Goal: Task Accomplishment & Management: Use online tool/utility

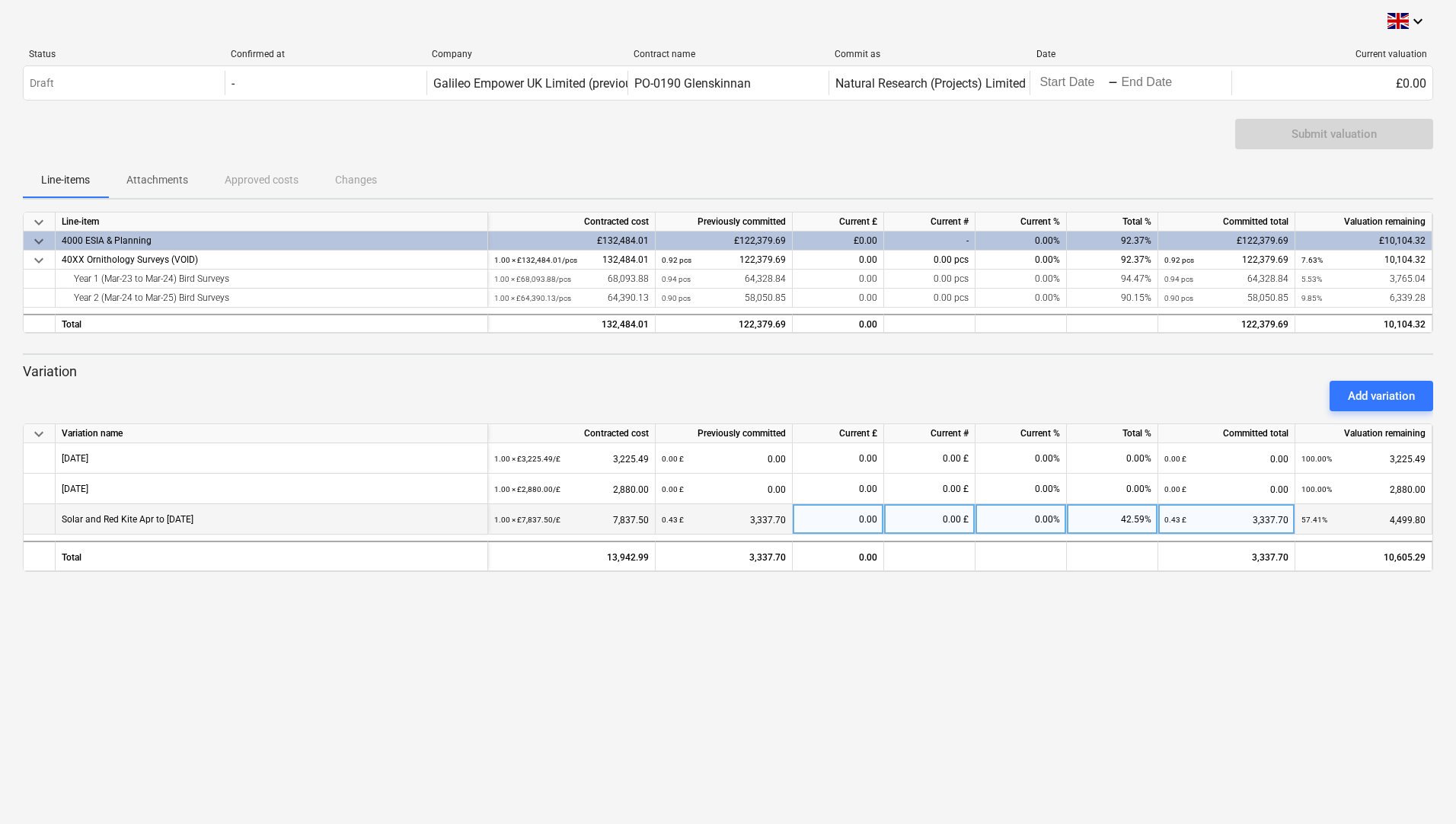
click at [863, 518] on div "0.00" at bounding box center [837, 518] width 78 height 30
type input "1506.75"
click at [1295, 135] on div "Submit valuation" at bounding box center [1333, 134] width 85 height 20
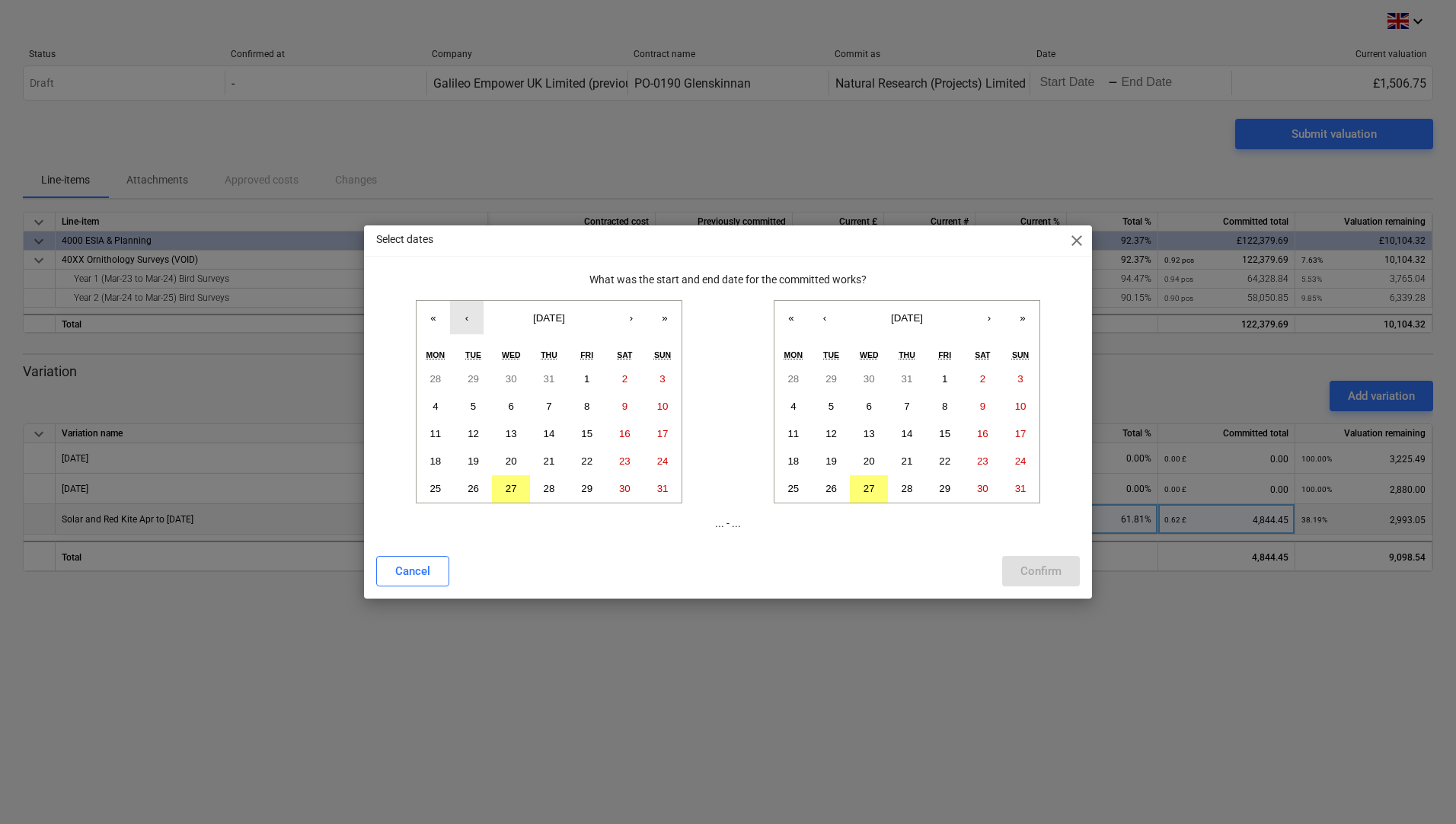
click at [466, 319] on button "‹" at bounding box center [466, 317] width 33 height 33
click at [474, 374] on abbr "1" at bounding box center [473, 379] width 5 height 11
click at [827, 320] on button "‹" at bounding box center [824, 317] width 33 height 33
click at [904, 489] on abbr "31" at bounding box center [907, 488] width 11 height 11
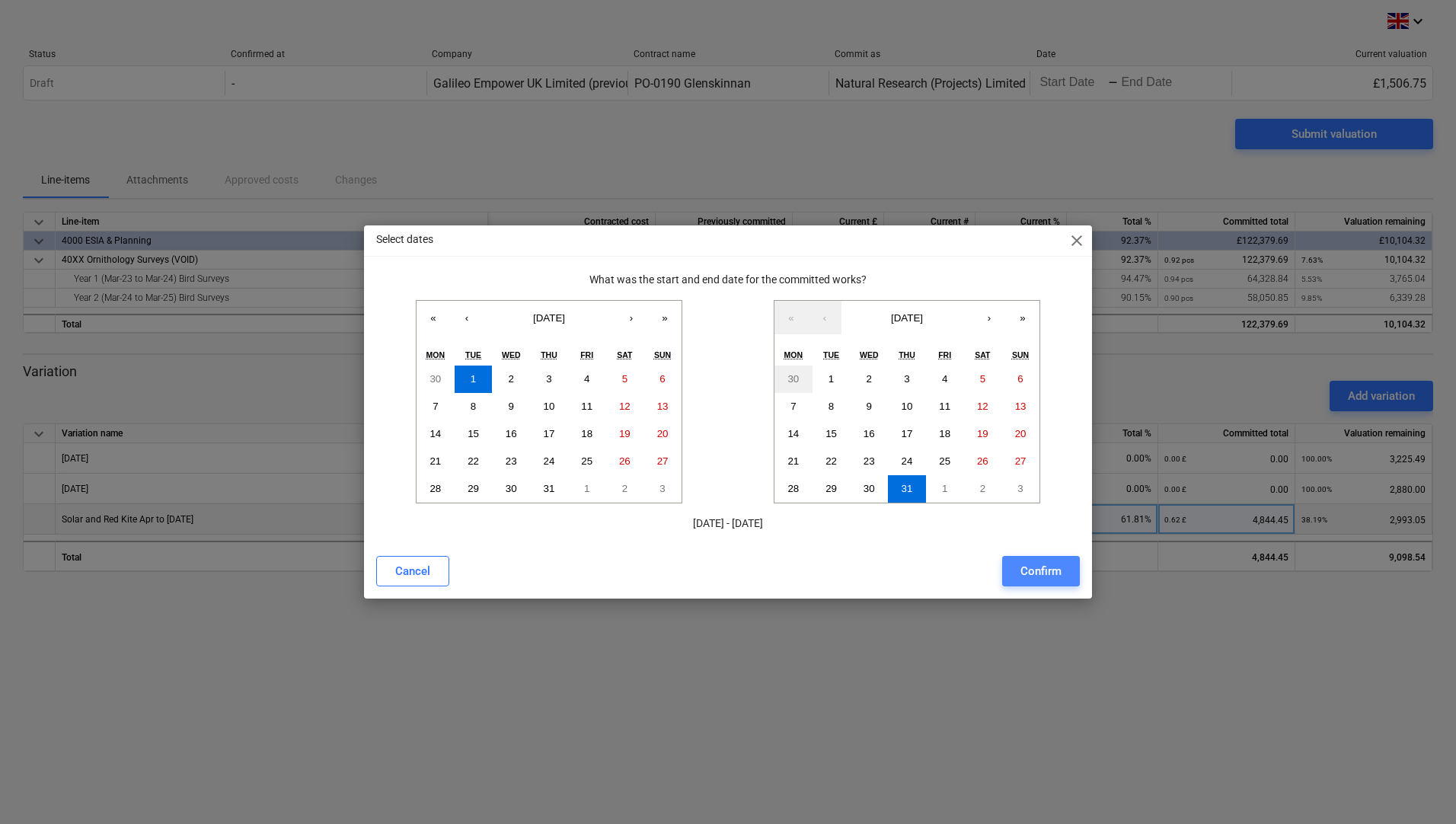
click at [1018, 567] on button "Confirm" at bounding box center [1040, 570] width 77 height 30
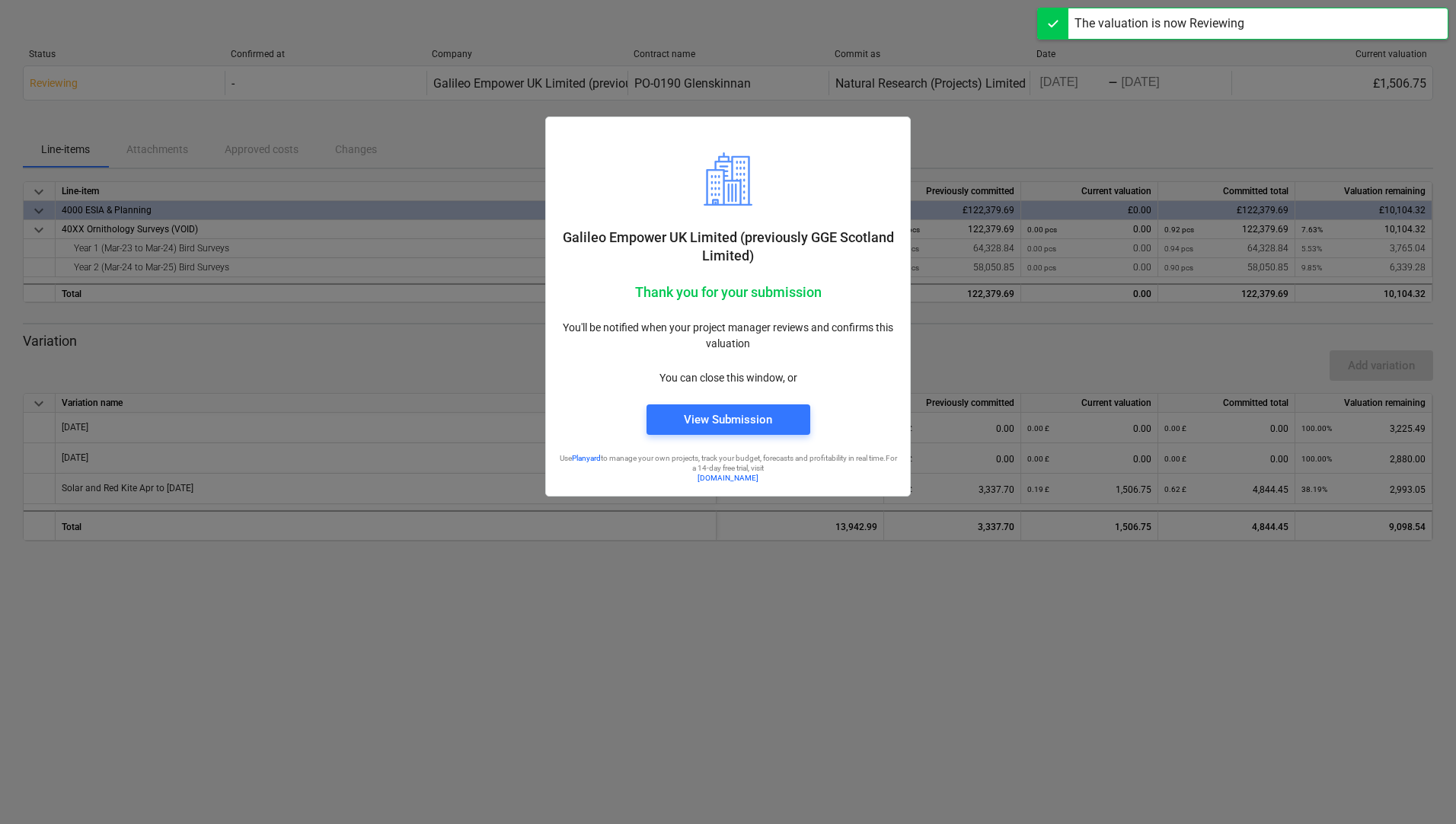
click at [1025, 156] on div at bounding box center [728, 412] width 1456 height 824
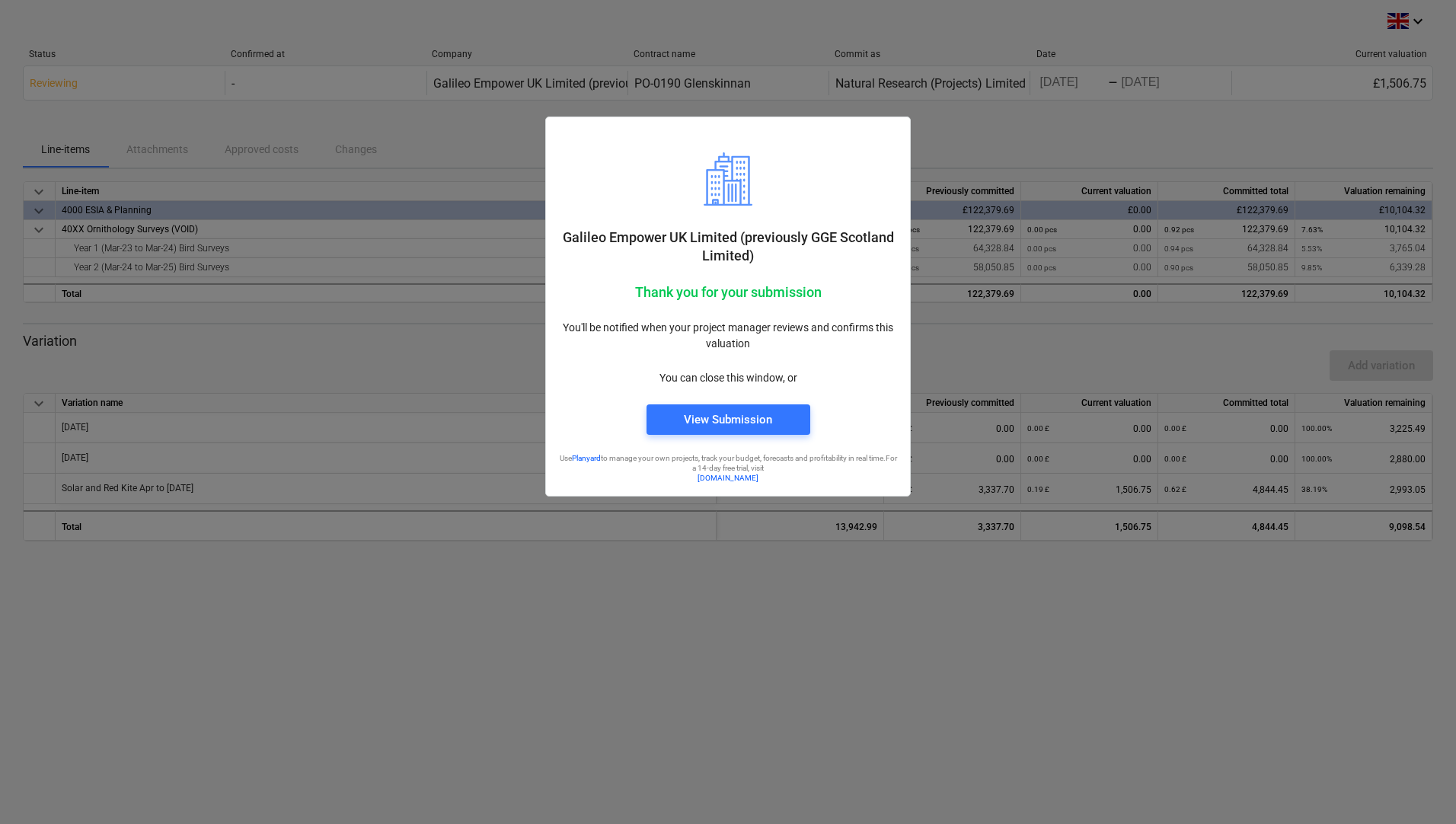
click at [704, 651] on div at bounding box center [728, 412] width 1456 height 824
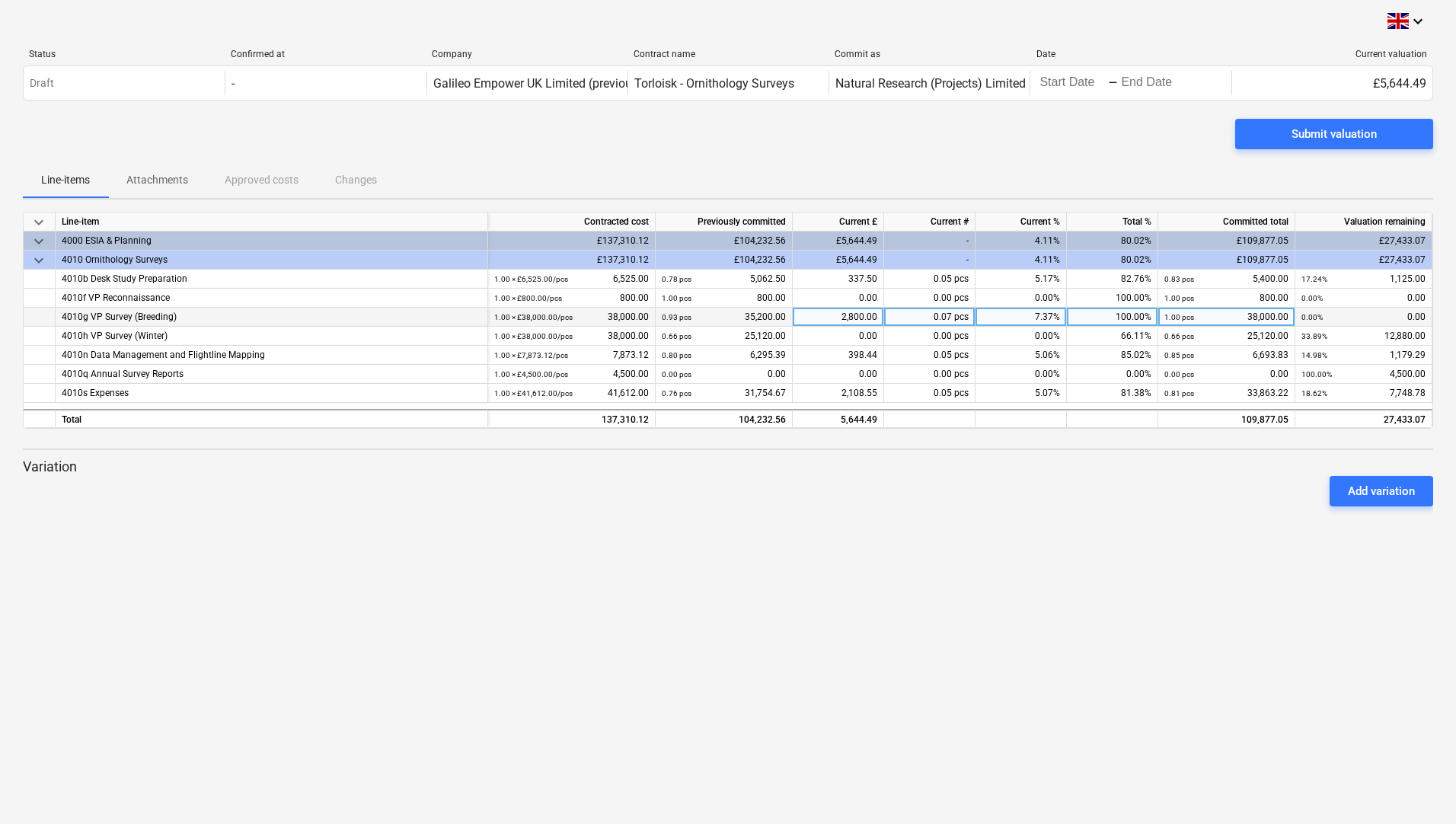
click at [737, 314] on div "0.93 pcs 35,200.00" at bounding box center [724, 317] width 124 height 19
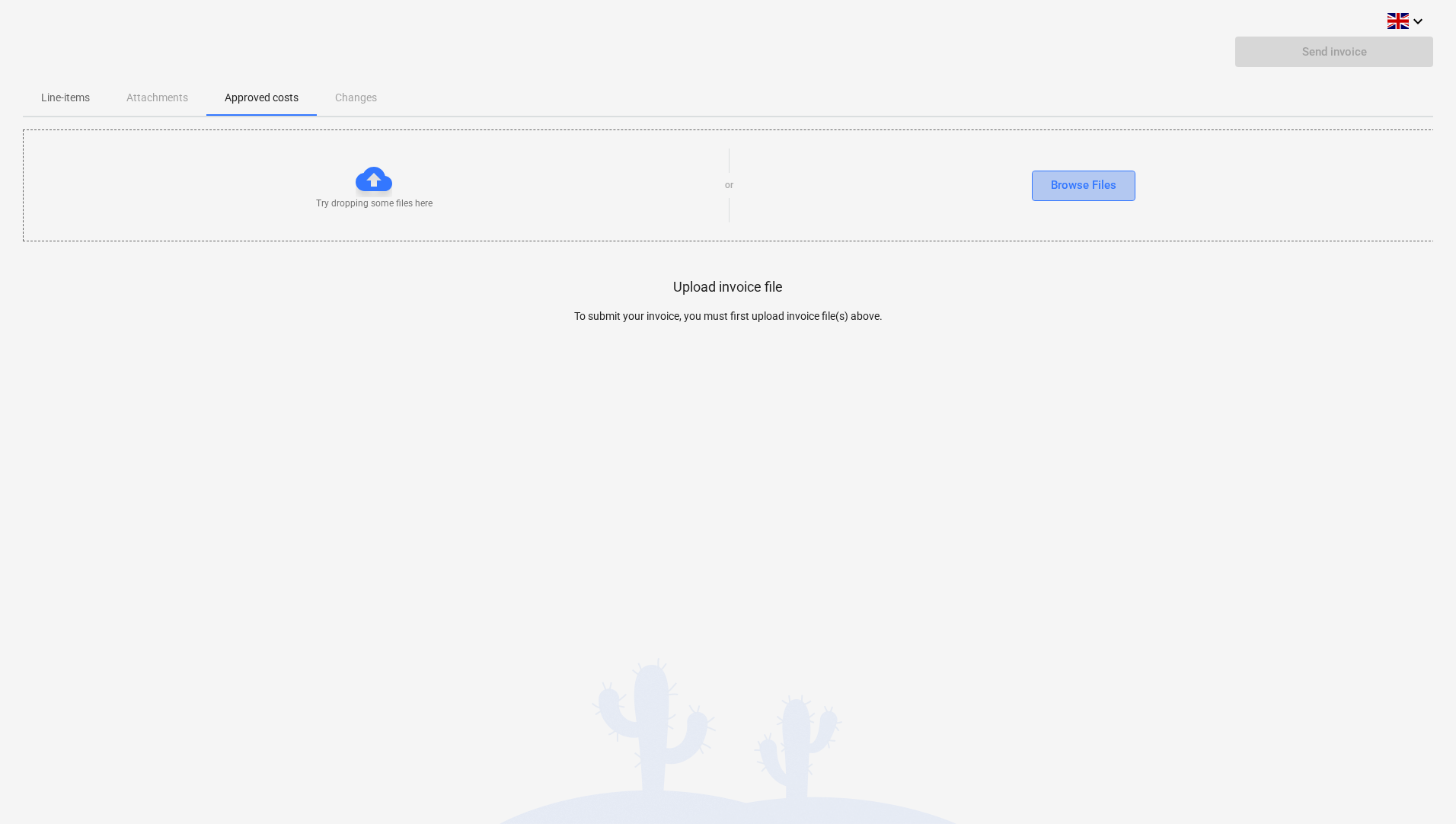
click at [1101, 179] on div "Browse Files" at bounding box center [1083, 185] width 65 height 20
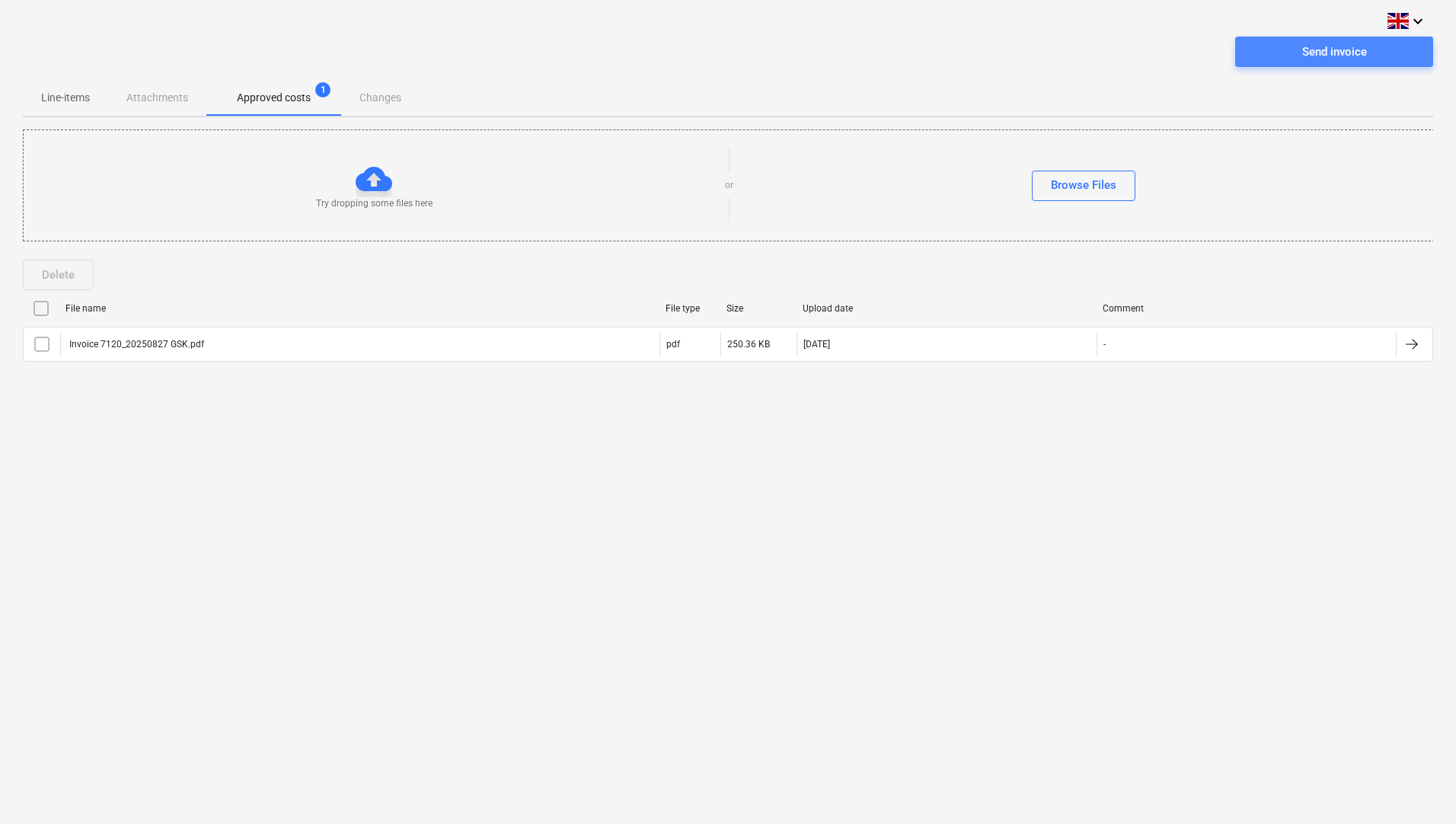
click at [1326, 62] on div "Send invoice" at bounding box center [1334, 52] width 64 height 20
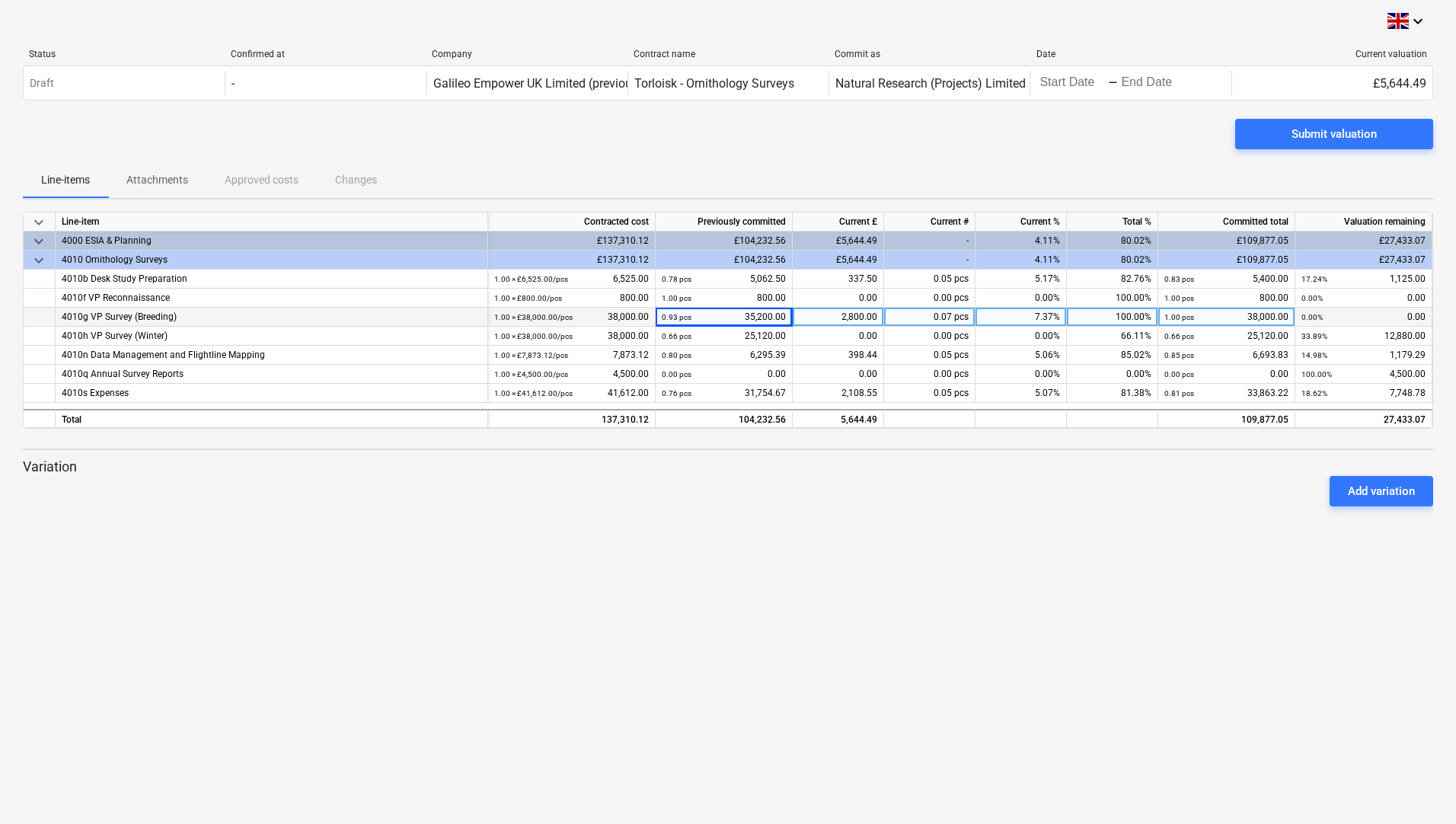
click at [846, 315] on div "2,800.00" at bounding box center [838, 317] width 91 height 19
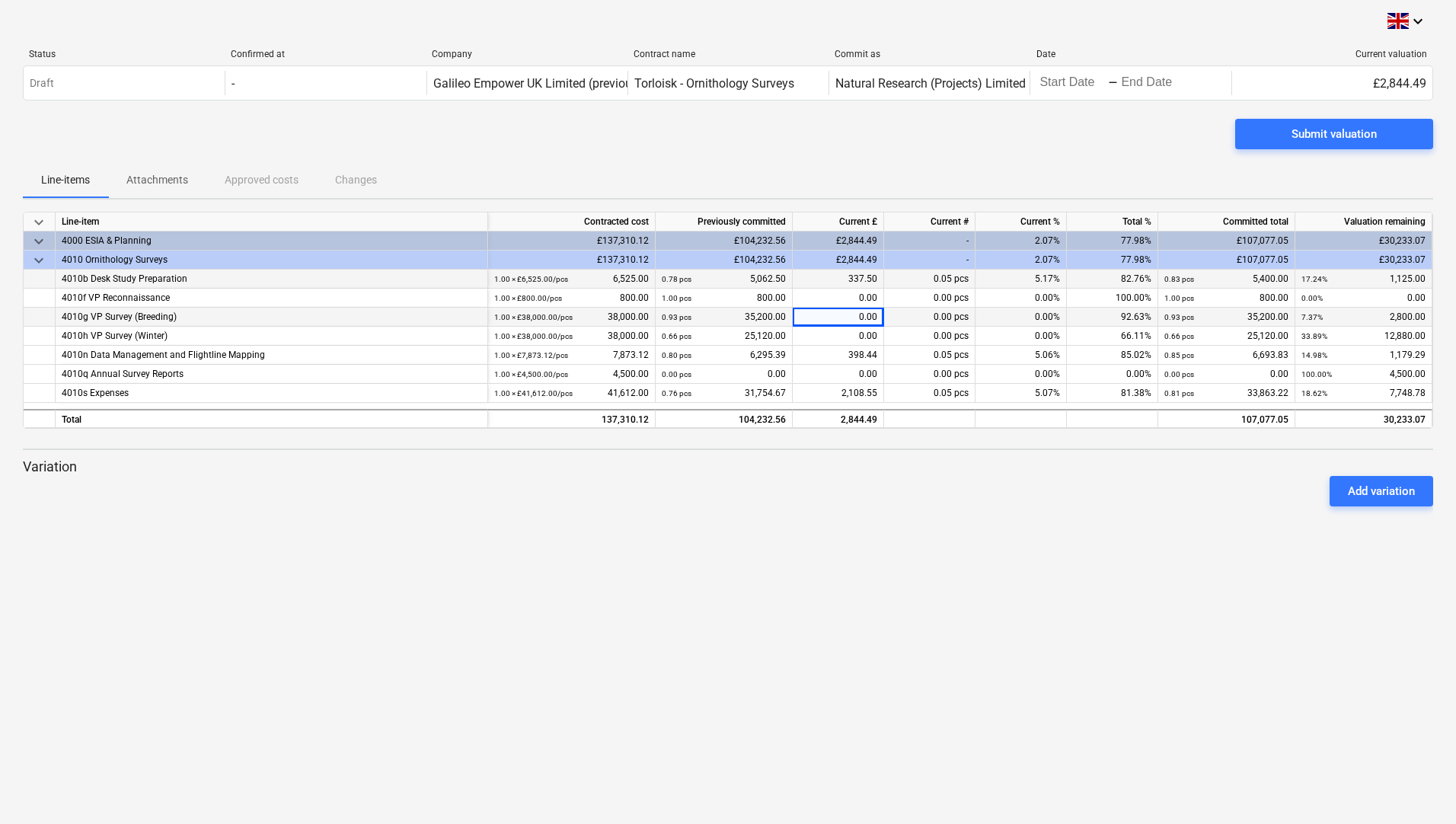
click at [846, 280] on div "337.50" at bounding box center [838, 279] width 91 height 19
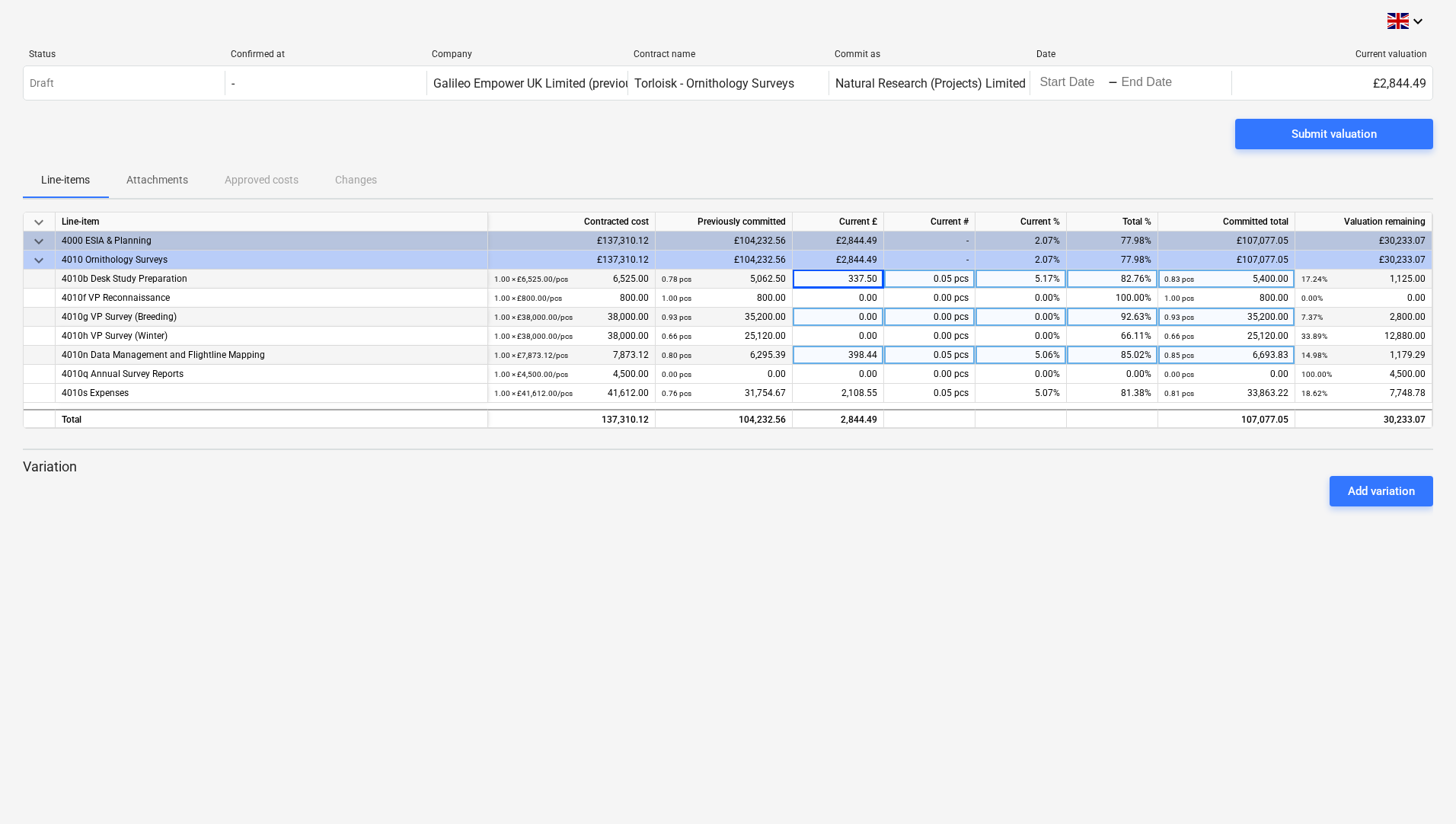
click at [825, 356] on div "398.44" at bounding box center [838, 355] width 91 height 19
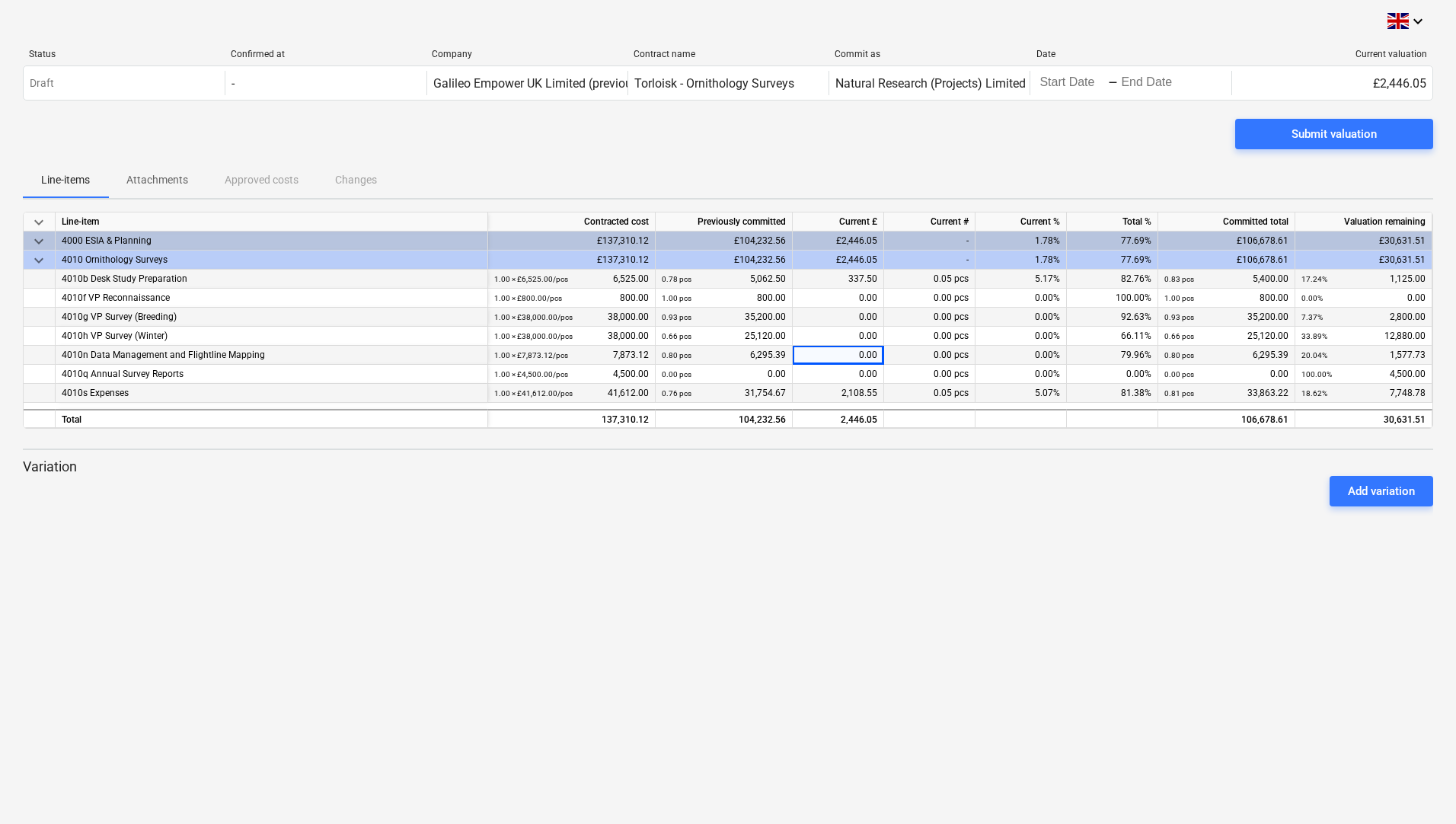
click at [839, 388] on div "2,108.55" at bounding box center [838, 393] width 91 height 19
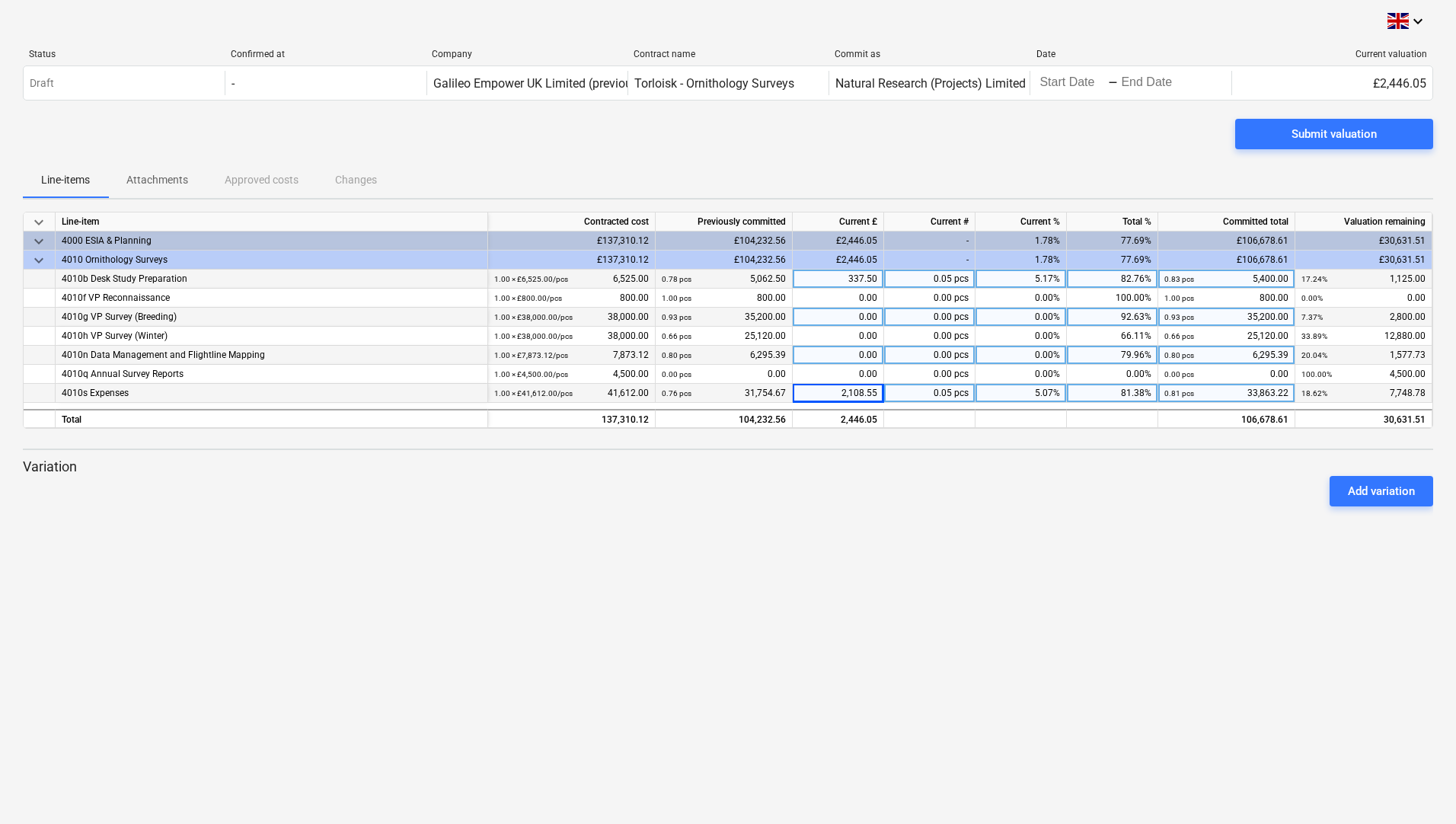
click at [671, 607] on div "keyboard_arrow_down Status Confirmed at Company Contract name Commit as Date Cu…" at bounding box center [728, 412] width 1456 height 824
click at [848, 391] on div "2,108.55" at bounding box center [838, 393] width 91 height 19
click at [840, 287] on div "337.50" at bounding box center [838, 279] width 91 height 19
click at [761, 527] on div "keyboard_arrow_down Status Confirmed at Company Contract name Commit as Date Cu…" at bounding box center [728, 412] width 1456 height 824
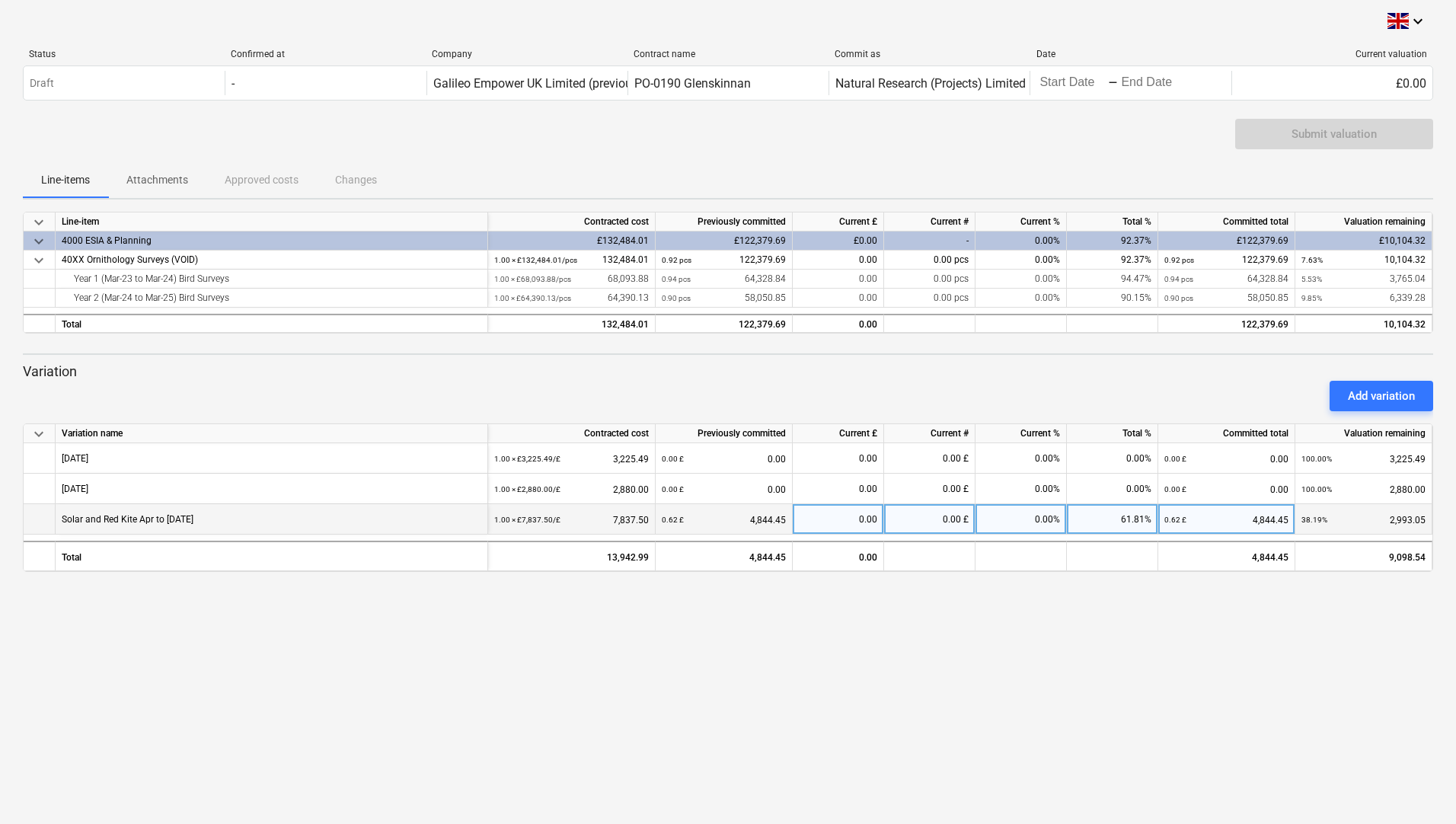
click at [853, 516] on div "0.00" at bounding box center [837, 518] width 78 height 30
type input "1512.75"
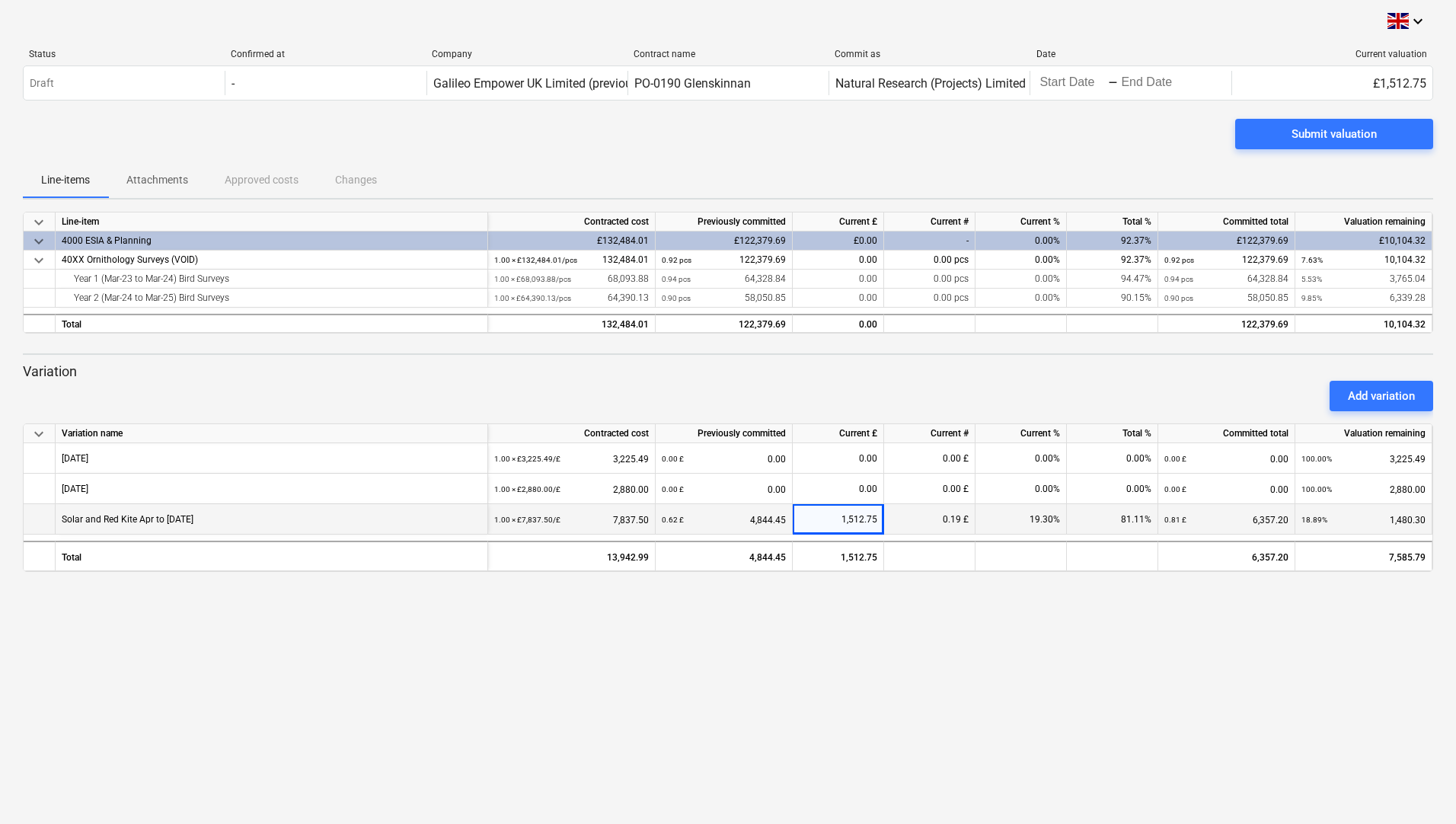
click at [1139, 608] on div "keyboard_arrow_down Status Confirmed at Company Contract name Commit as Date Cu…" at bounding box center [728, 412] width 1456 height 824
click at [1364, 136] on div "Submit valuation" at bounding box center [1333, 134] width 85 height 20
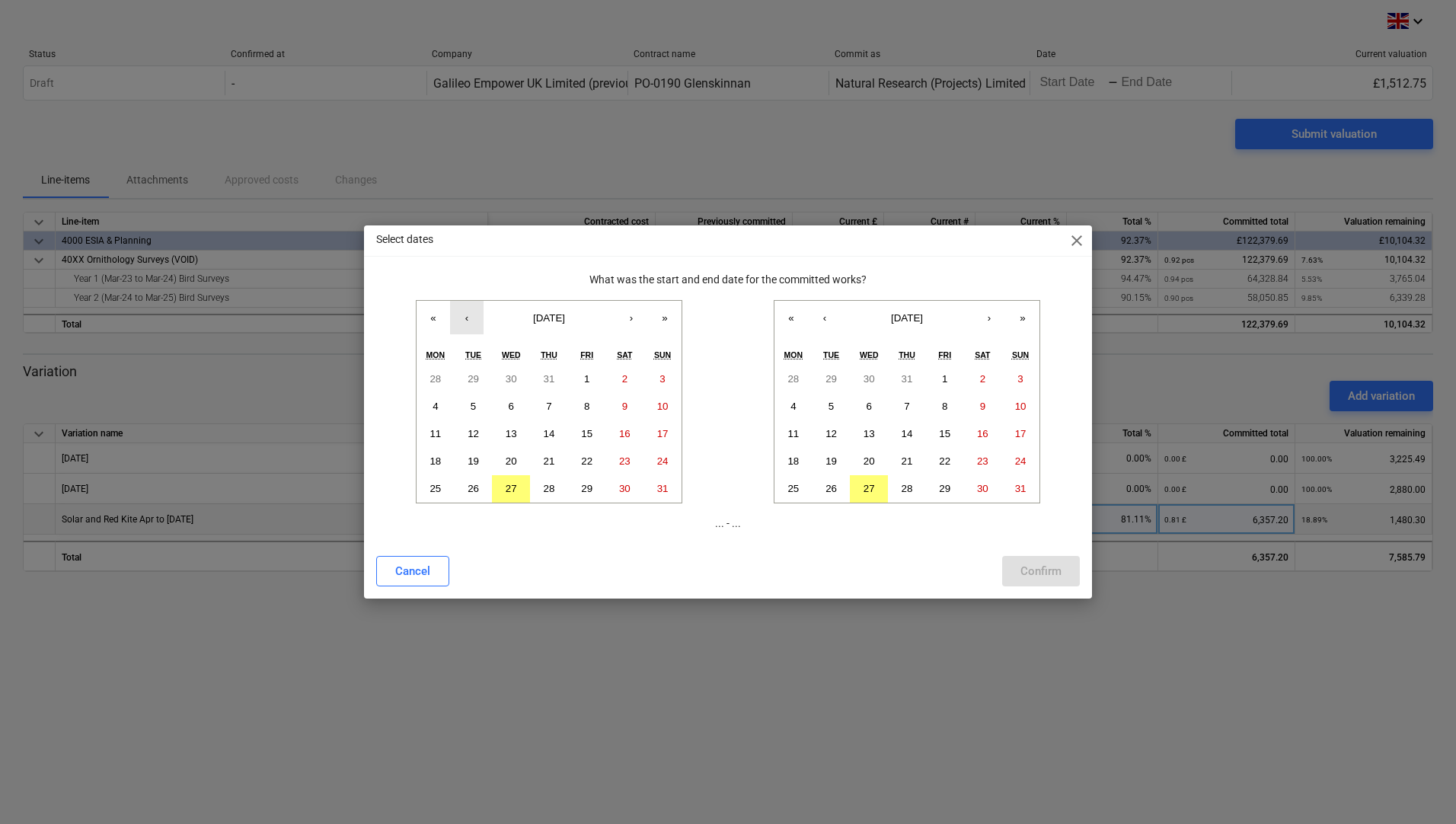
click at [466, 319] on button "‹" at bounding box center [466, 317] width 33 height 33
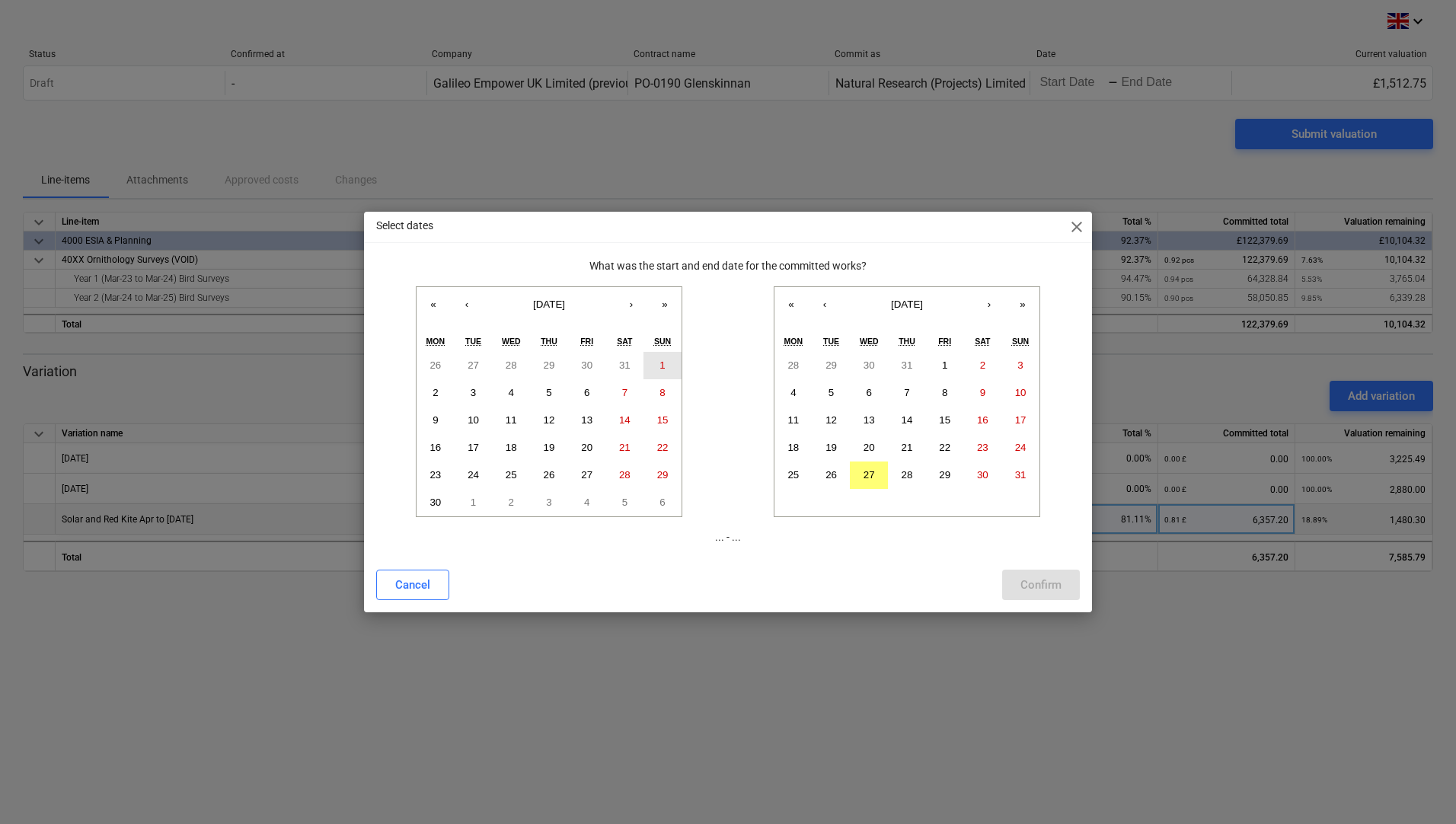
click at [663, 366] on abbr "1" at bounding box center [662, 365] width 5 height 11
click at [825, 306] on button "‹" at bounding box center [824, 303] width 33 height 33
click at [796, 496] on abbr "30" at bounding box center [792, 501] width 11 height 11
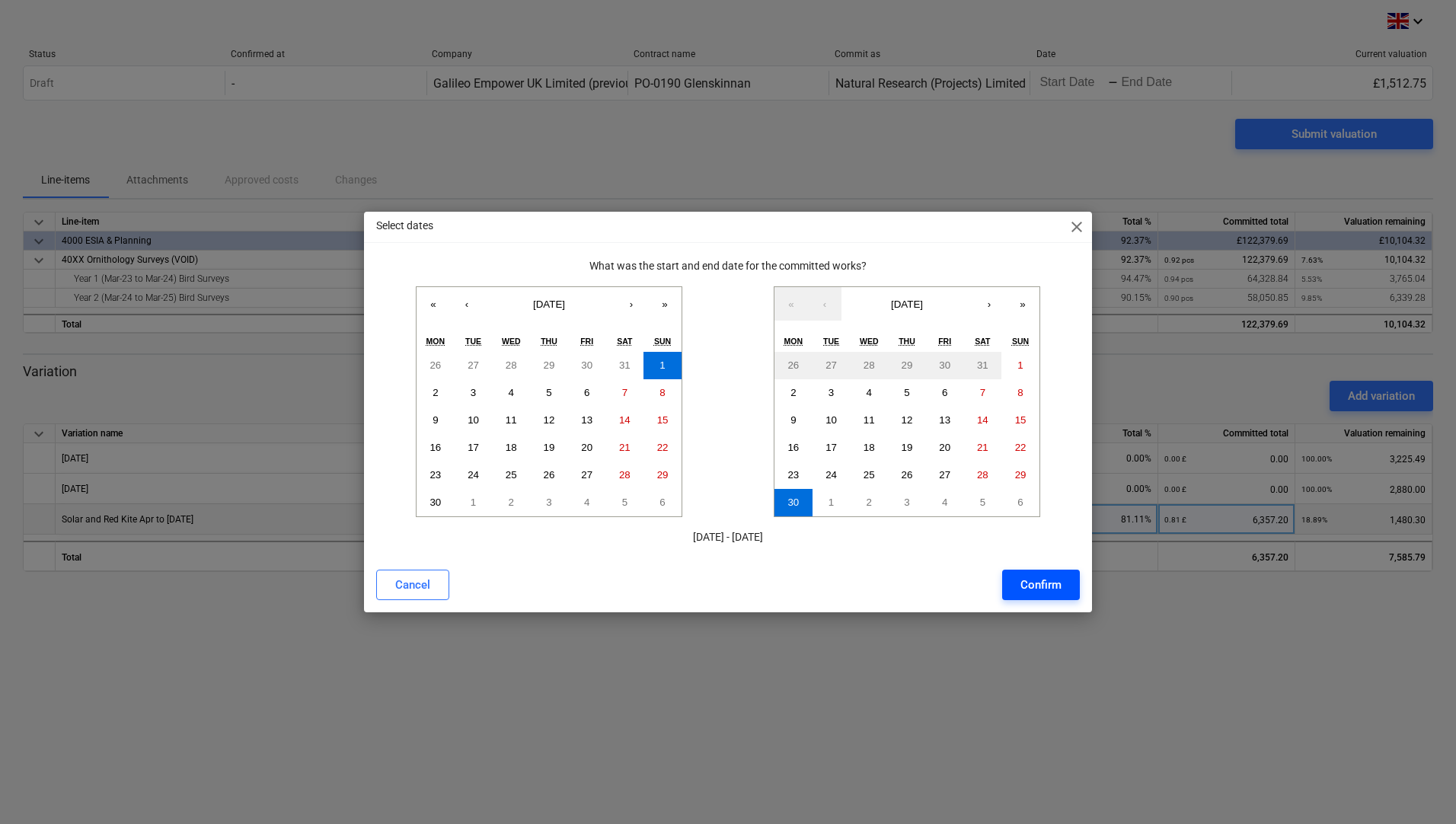
click at [1050, 589] on div "Confirm" at bounding box center [1041, 585] width 41 height 20
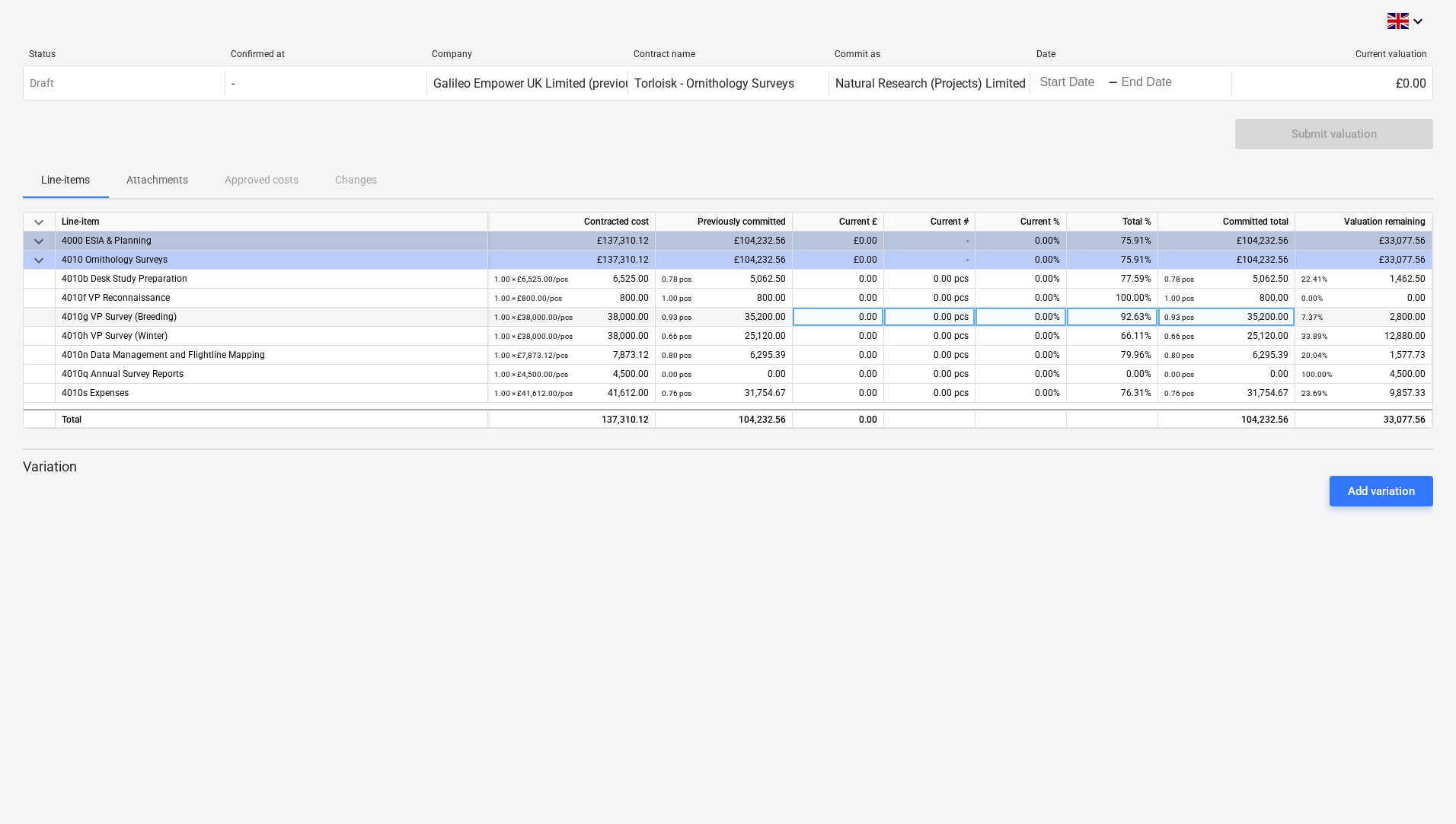
click at [837, 315] on div "0.00" at bounding box center [838, 317] width 91 height 19
type input "3840"
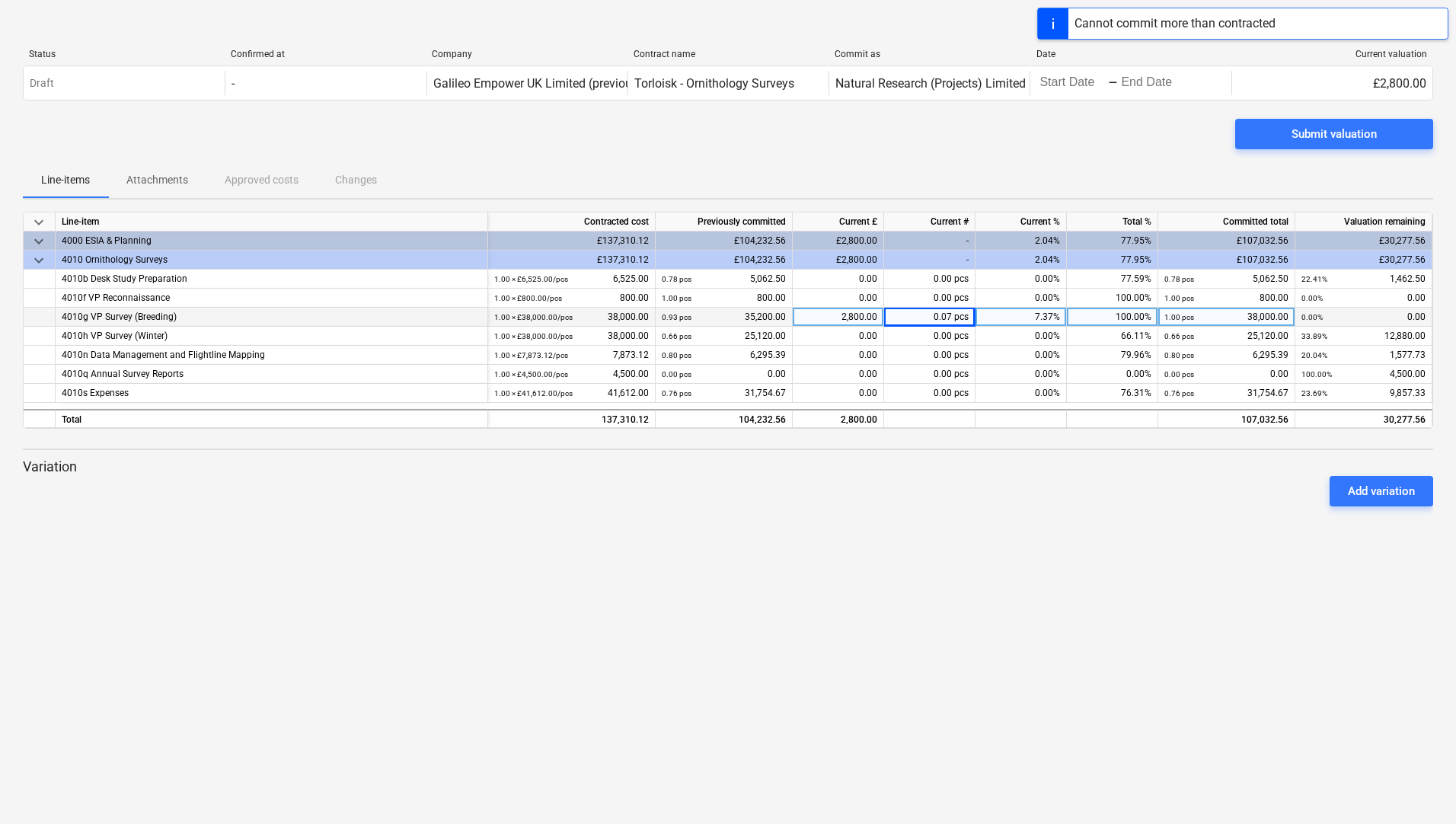
click at [901, 495] on div "Add variation" at bounding box center [728, 491] width 1423 height 43
click at [877, 317] on div "2,800.00" at bounding box center [838, 317] width 91 height 19
click at [655, 650] on div "keyboard_arrow_down Status Confirmed at Company Contract name Commit as Date Cu…" at bounding box center [728, 412] width 1456 height 824
